Goal: Check status: Check status

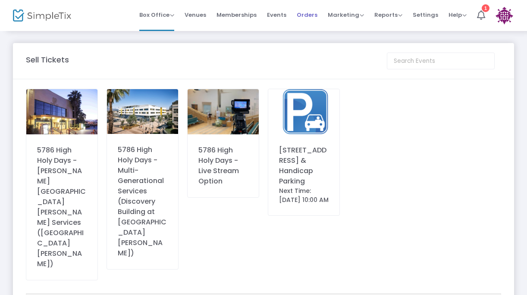
click at [303, 14] on span "Orders" at bounding box center [307, 15] width 21 height 22
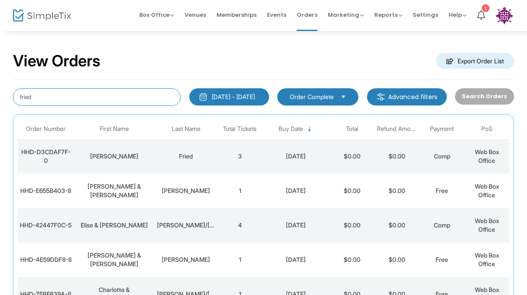
click at [90, 94] on input "fried" at bounding box center [97, 97] width 168 height 18
type input "mink"
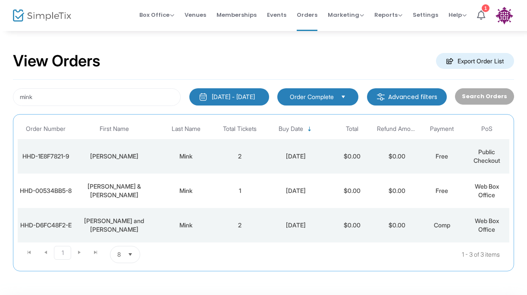
click at [132, 159] on div "Donald" at bounding box center [114, 156] width 76 height 9
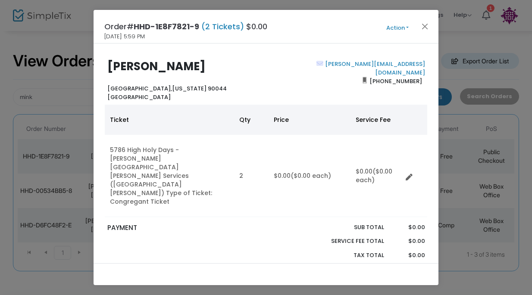
click at [397, 25] on button "Action" at bounding box center [398, 27] width 52 height 9
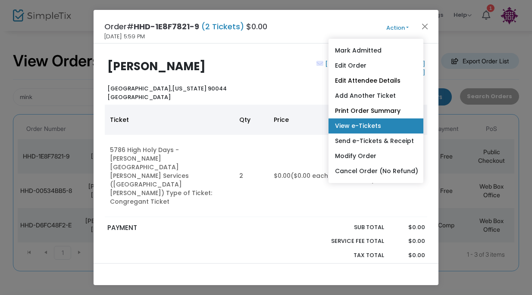
click at [359, 119] on link "View e-Tickets" at bounding box center [375, 126] width 95 height 15
